Goal: Transaction & Acquisition: Download file/media

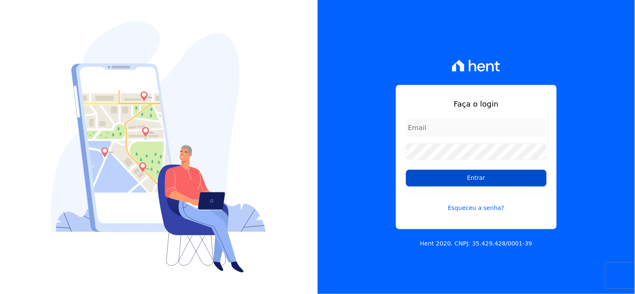
type input "[EMAIL_ADDRESS][DOMAIN_NAME]"
click at [444, 184] on input "Entrar" at bounding box center [476, 178] width 141 height 17
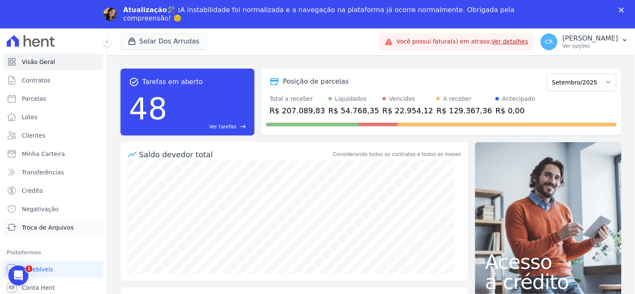
click at [44, 220] on link "Troca de Arquivos" at bounding box center [53, 227] width 100 height 17
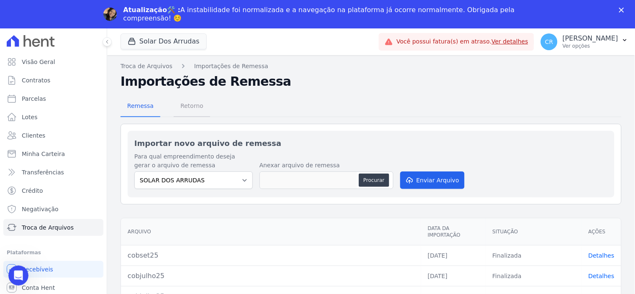
click at [192, 108] on span "Retorno" at bounding box center [191, 105] width 33 height 17
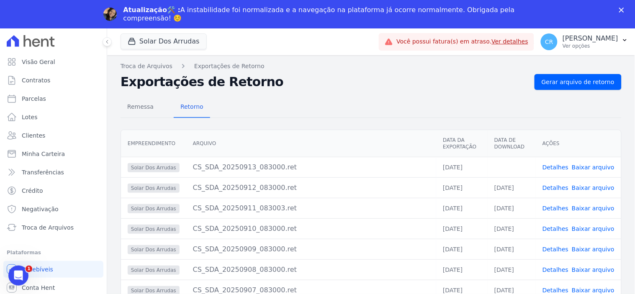
click at [599, 165] on link "Baixar arquivo" at bounding box center [592, 167] width 43 height 7
